Goal: Transaction & Acquisition: Purchase product/service

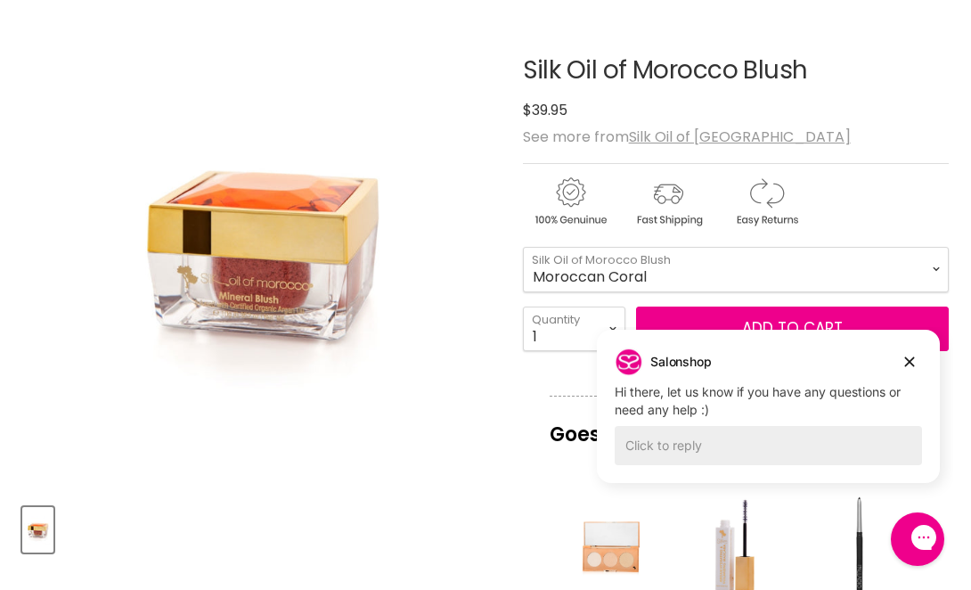
scroll to position [253, 0]
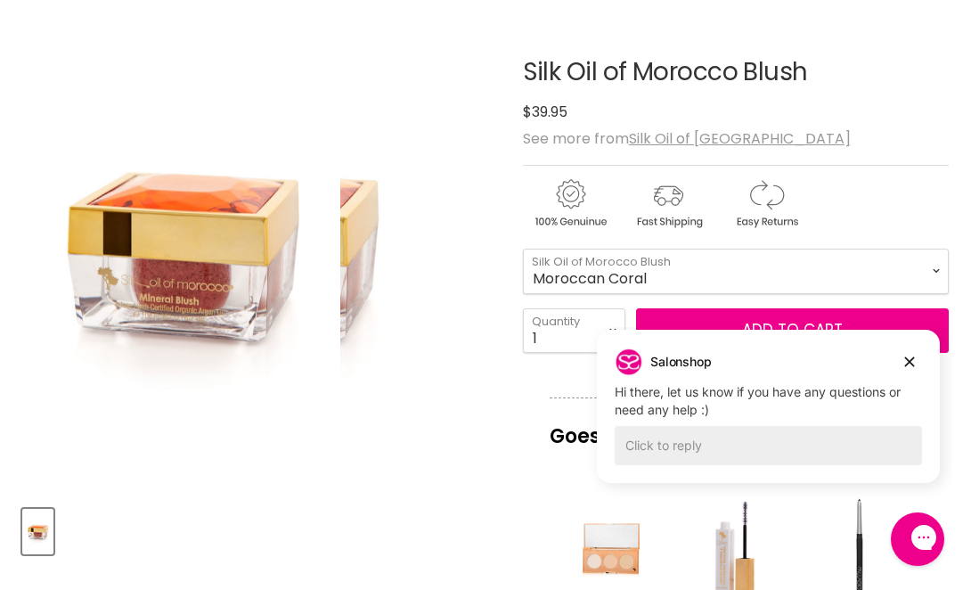
click at [315, 247] on img "Silk Oil of Morocco Blush image. Click or Scroll to Zoom." at bounding box center [181, 252] width 318 height 478
drag, startPoint x: 266, startPoint y: 272, endPoint x: 141, endPoint y: 306, distance: 129.3
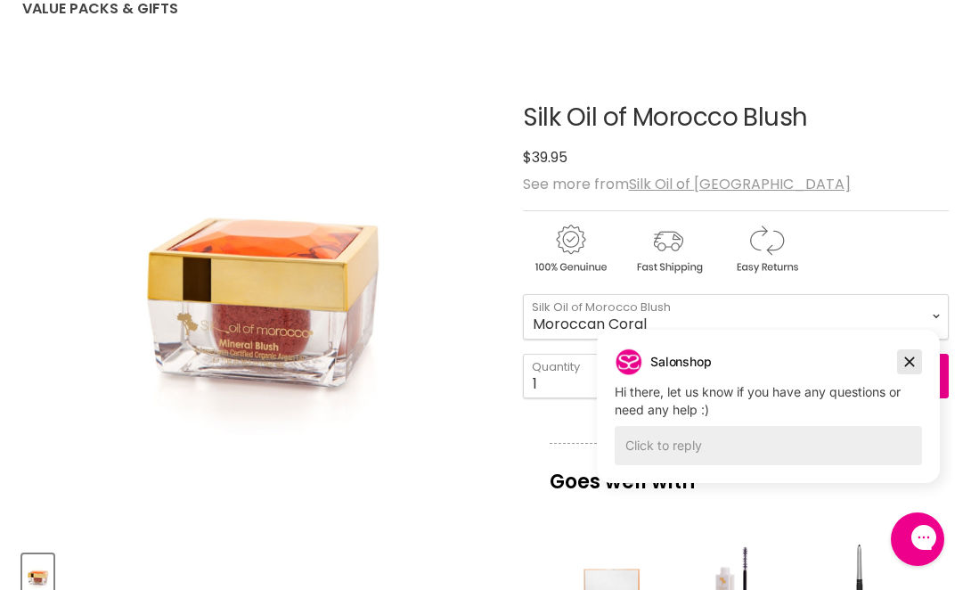
click at [908, 360] on icon "Dismiss campaign" at bounding box center [910, 362] width 10 height 10
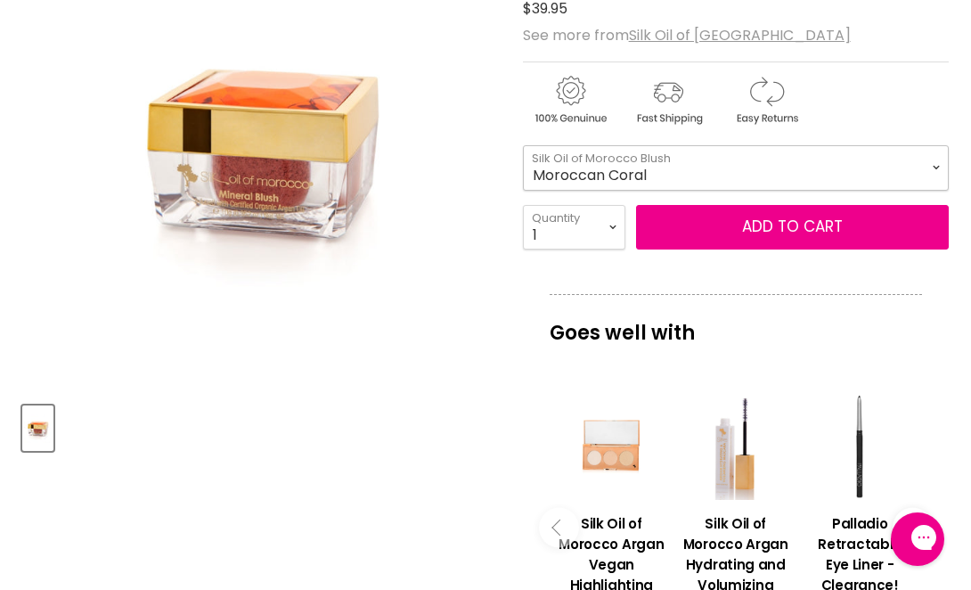
scroll to position [356, 0]
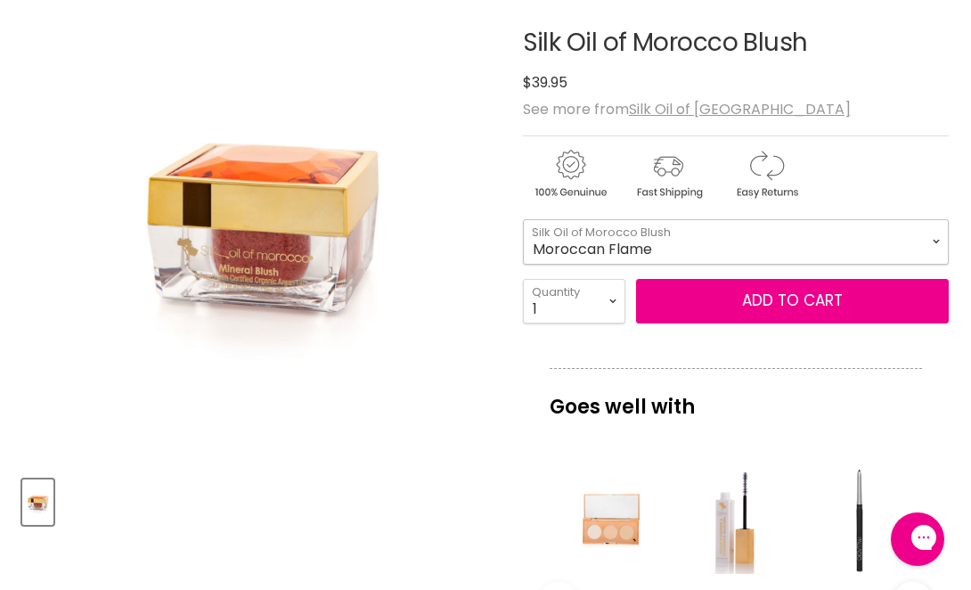
scroll to position [275, 0]
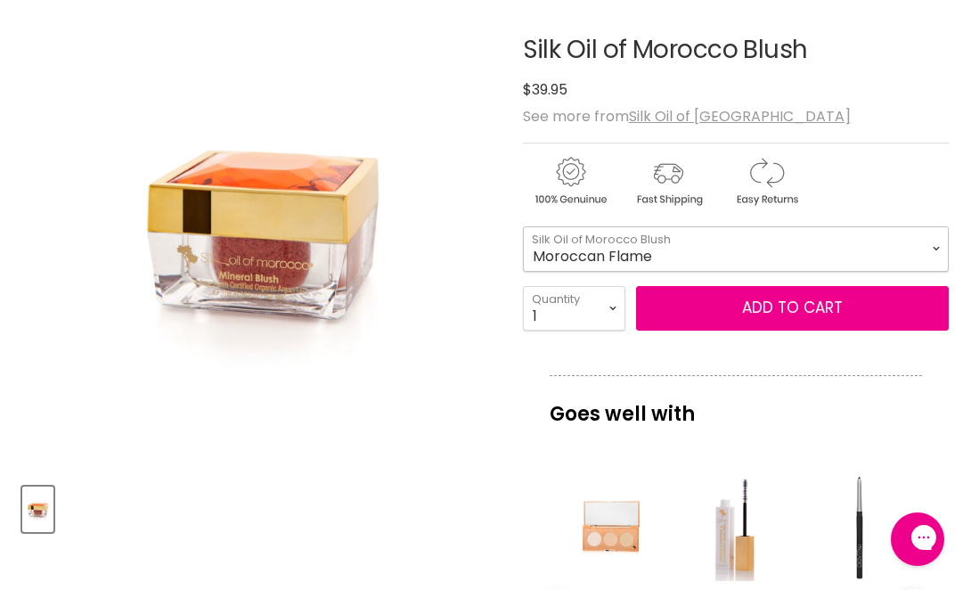
select select "Moroccan Summer"
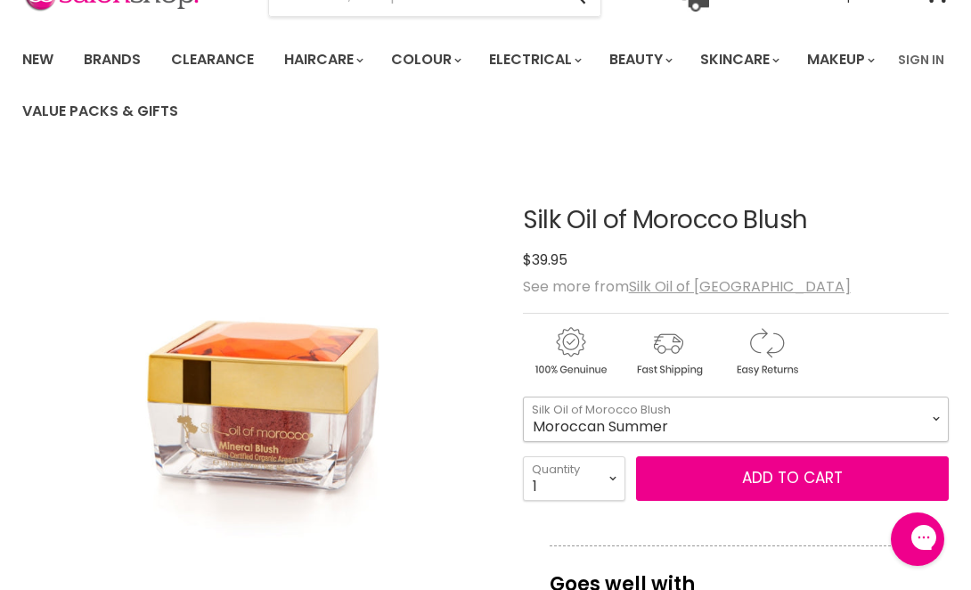
scroll to position [125, 0]
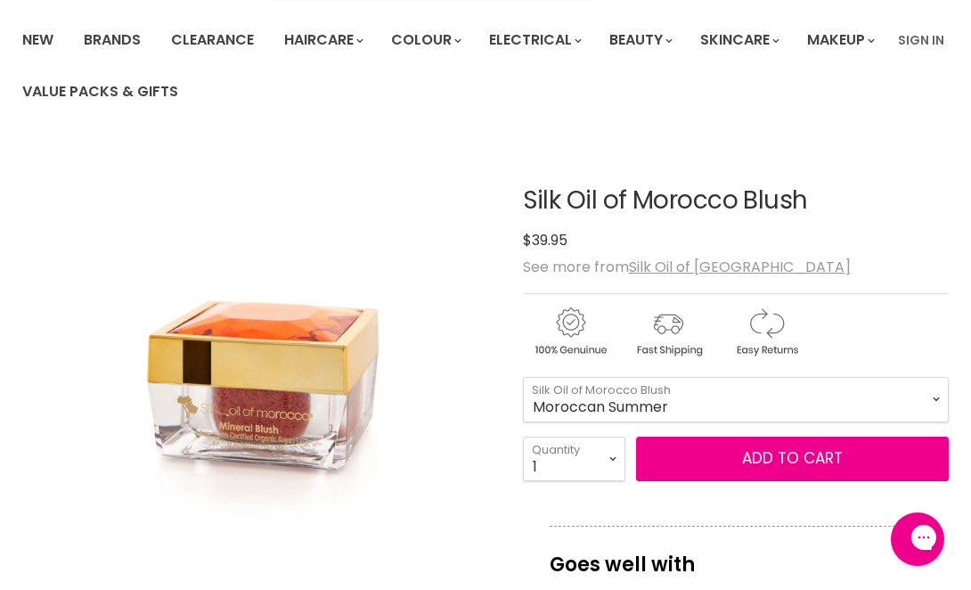
drag, startPoint x: 526, startPoint y: 197, endPoint x: 815, endPoint y: 193, distance: 288.8
click at [815, 193] on h1 "Silk Oil of Morocco Blush" at bounding box center [736, 201] width 426 height 28
copy h1 "Silk Oil of Morocco Blush"
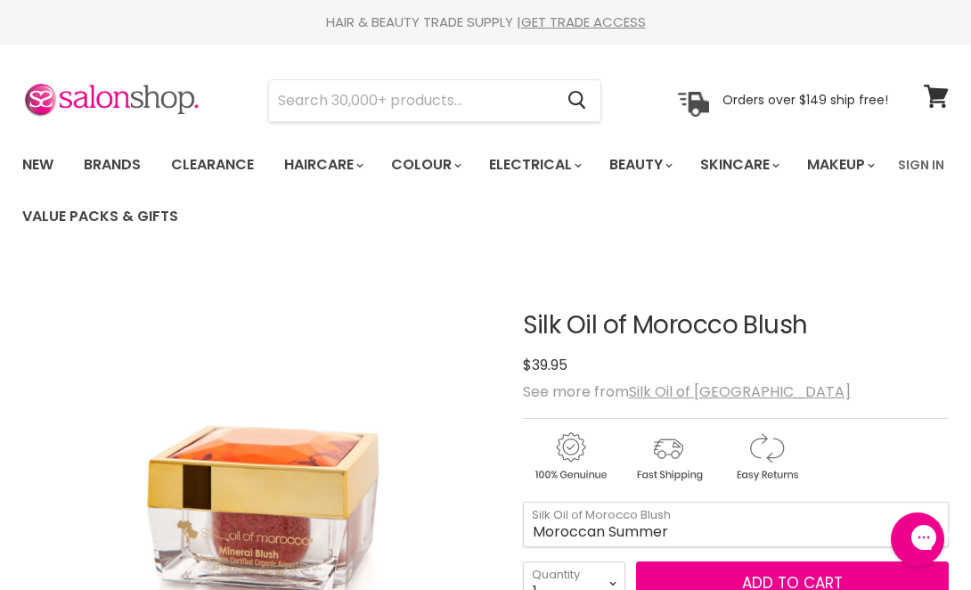
scroll to position [0, 0]
